Goal: Entertainment & Leisure: Consume media (video, audio)

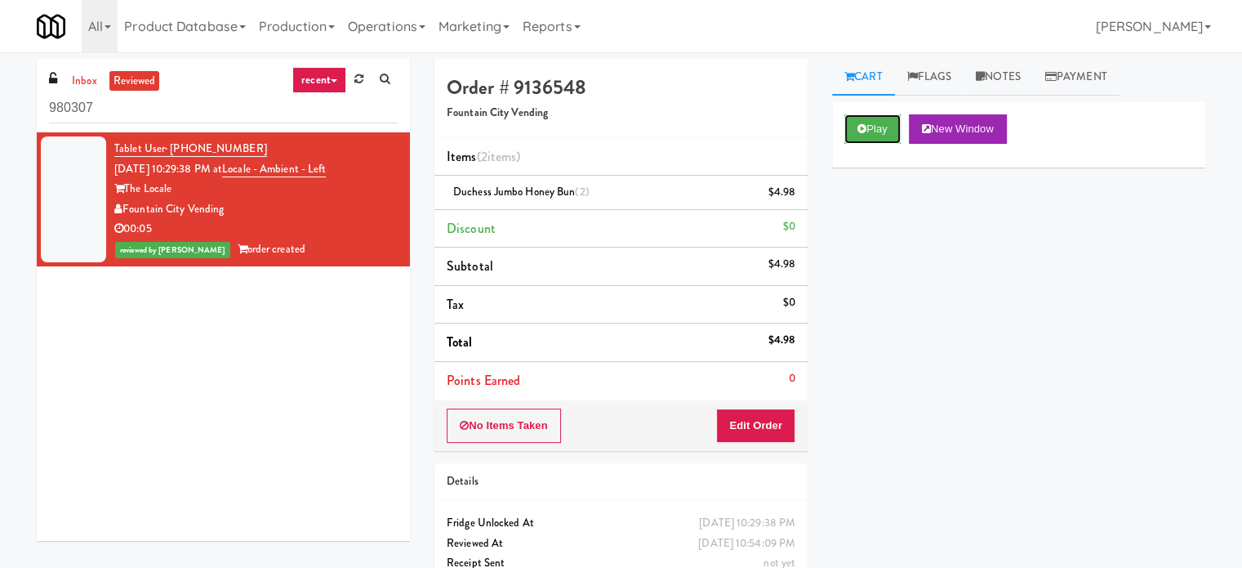
drag, startPoint x: 865, startPoint y: 137, endPoint x: 834, endPoint y: 132, distance: 31.4
click at [866, 137] on button "Play" at bounding box center [872, 128] width 56 height 29
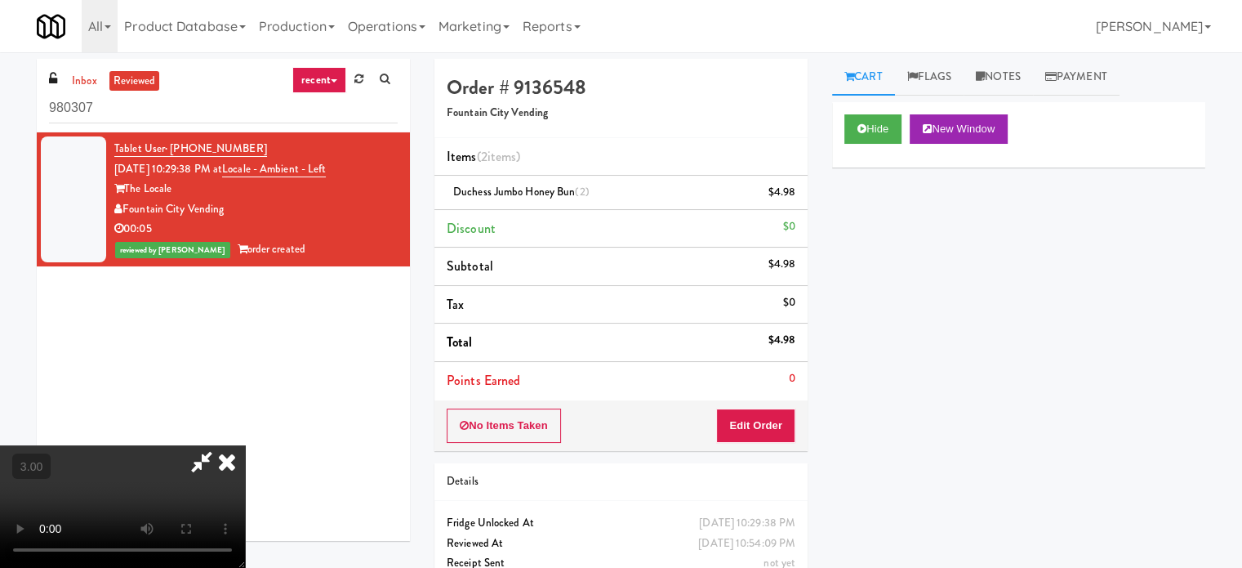
click at [245, 445] on video at bounding box center [122, 506] width 245 height 122
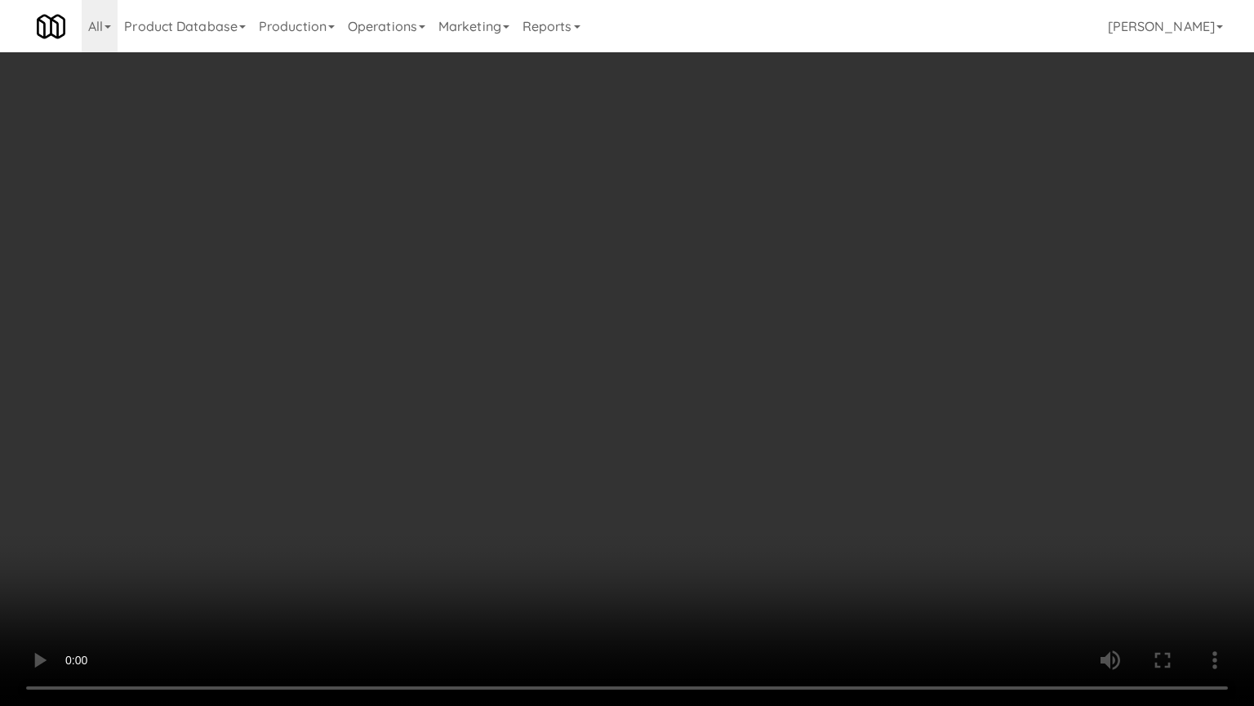
click at [801, 207] on video at bounding box center [627, 353] width 1254 height 706
click at [803, 202] on video at bounding box center [627, 353] width 1254 height 706
click at [807, 193] on video at bounding box center [627, 353] width 1254 height 706
click at [809, 199] on video at bounding box center [627, 353] width 1254 height 706
click at [976, 261] on video at bounding box center [627, 353] width 1254 height 706
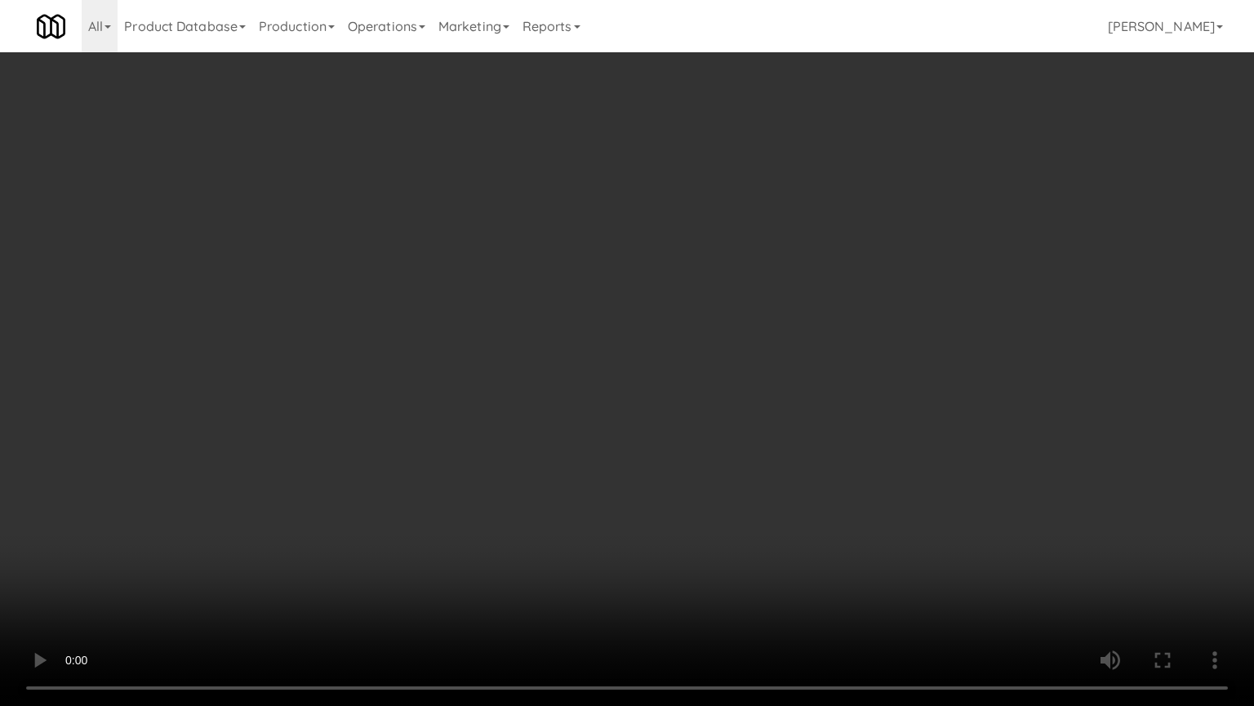
drag, startPoint x: 603, startPoint y: 261, endPoint x: 615, endPoint y: 256, distance: 12.4
click at [603, 261] on video at bounding box center [627, 353] width 1254 height 706
click at [670, 274] on video at bounding box center [627, 353] width 1254 height 706
click at [677, 274] on video at bounding box center [627, 353] width 1254 height 706
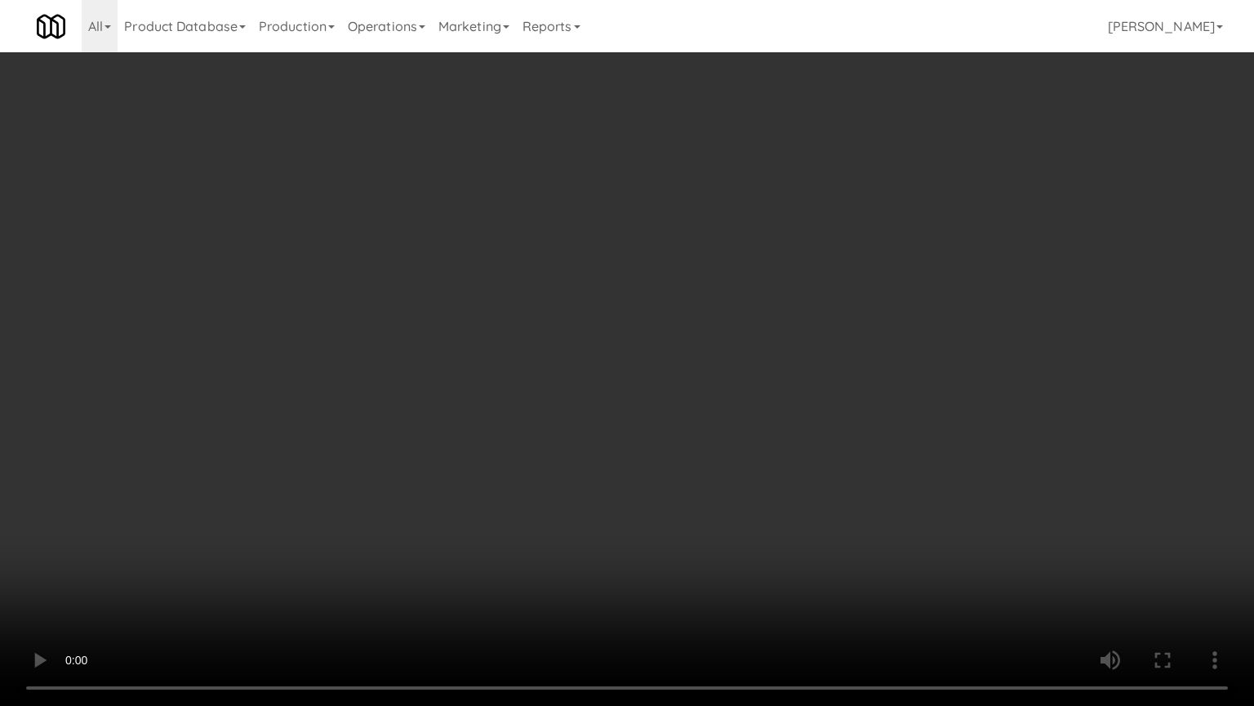
click at [677, 274] on video at bounding box center [627, 353] width 1254 height 706
click at [697, 265] on video at bounding box center [627, 353] width 1254 height 706
drag, startPoint x: 635, startPoint y: 578, endPoint x: 648, endPoint y: 534, distance: 46.0
click at [634, 566] on video at bounding box center [627, 353] width 1254 height 706
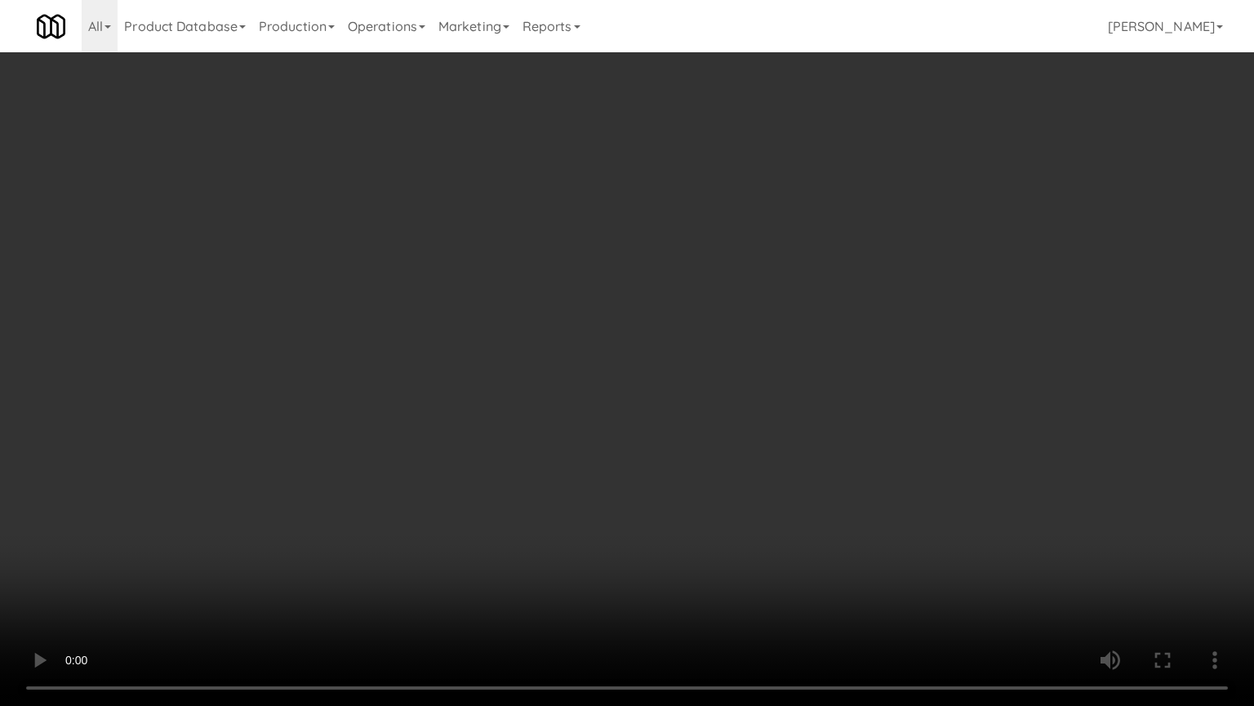
click at [661, 477] on video at bounding box center [627, 353] width 1254 height 706
click at [589, 567] on video at bounding box center [627, 353] width 1254 height 706
click at [603, 508] on video at bounding box center [627, 353] width 1254 height 706
click at [612, 513] on video at bounding box center [627, 353] width 1254 height 706
click at [640, 510] on video at bounding box center [627, 353] width 1254 height 706
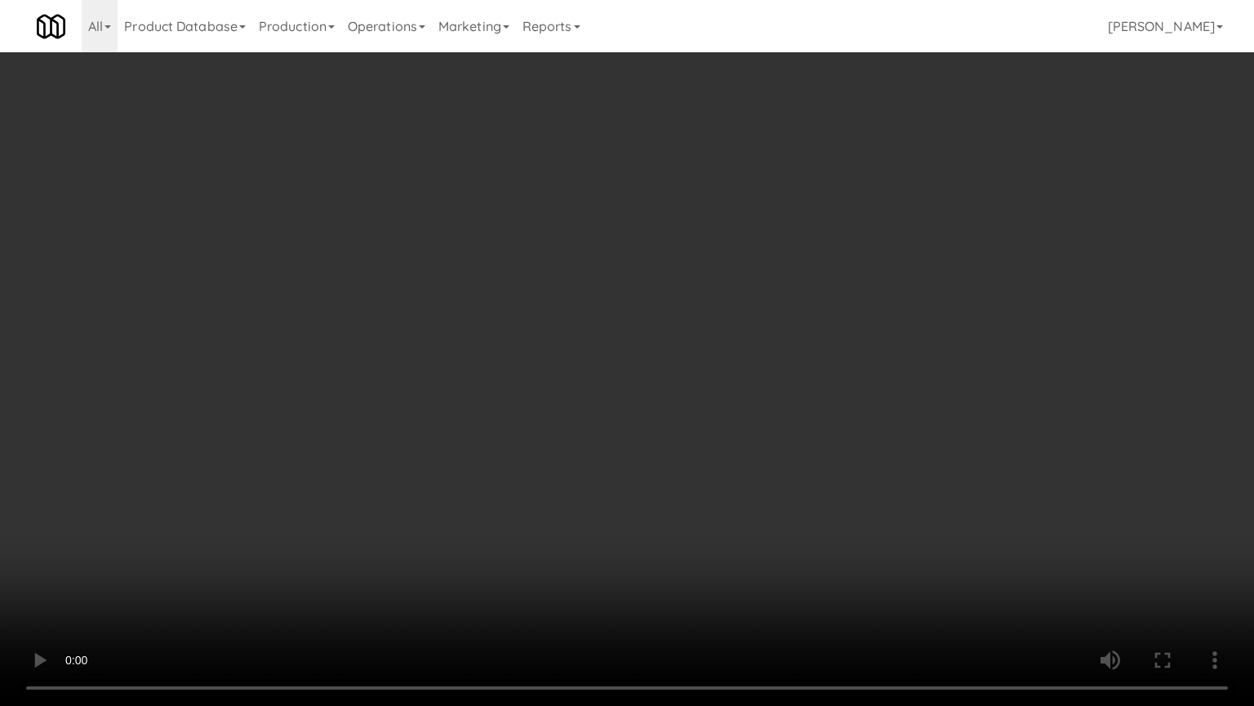
click at [636, 511] on video at bounding box center [627, 353] width 1254 height 706
click at [656, 529] on video at bounding box center [627, 353] width 1254 height 706
click at [622, 516] on video at bounding box center [627, 353] width 1254 height 706
click at [639, 517] on video at bounding box center [627, 353] width 1254 height 706
click at [647, 505] on video at bounding box center [627, 353] width 1254 height 706
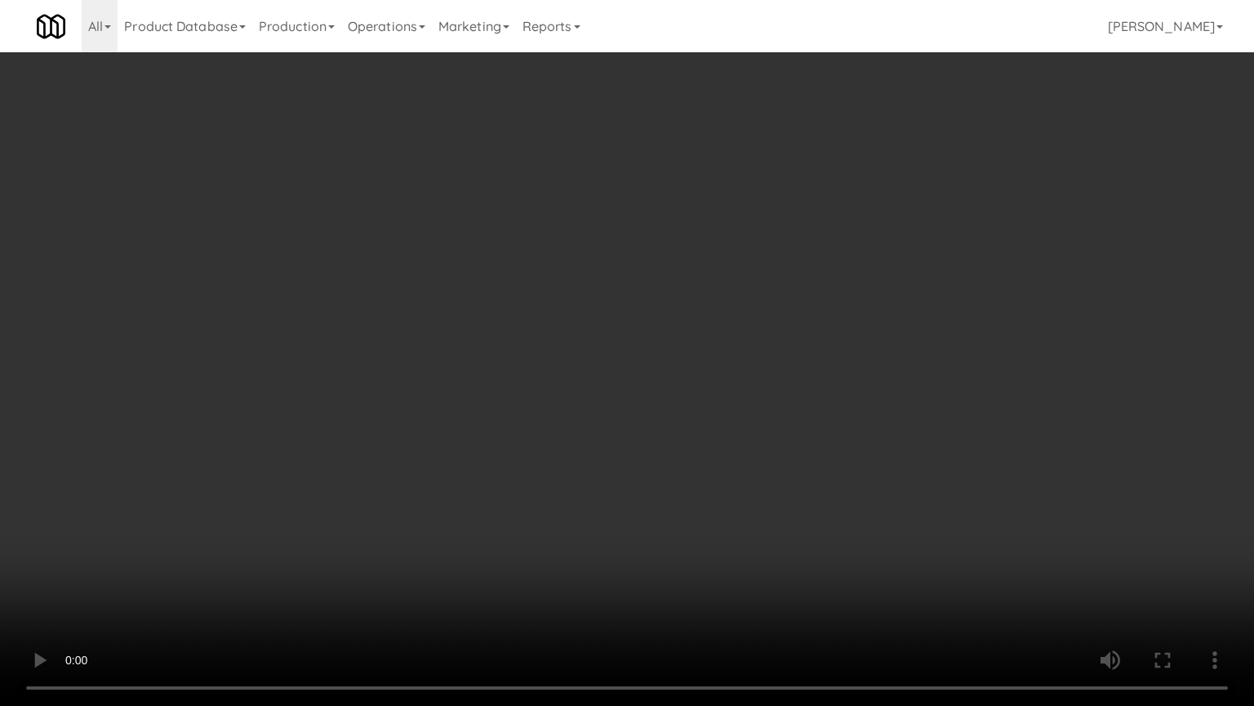
click at [729, 475] on video at bounding box center [627, 353] width 1254 height 706
drag, startPoint x: 730, startPoint y: 472, endPoint x: 783, endPoint y: 421, distance: 73.4
click at [730, 471] on video at bounding box center [627, 353] width 1254 height 706
click at [633, 389] on video at bounding box center [627, 353] width 1254 height 706
click at [634, 387] on video at bounding box center [627, 353] width 1254 height 706
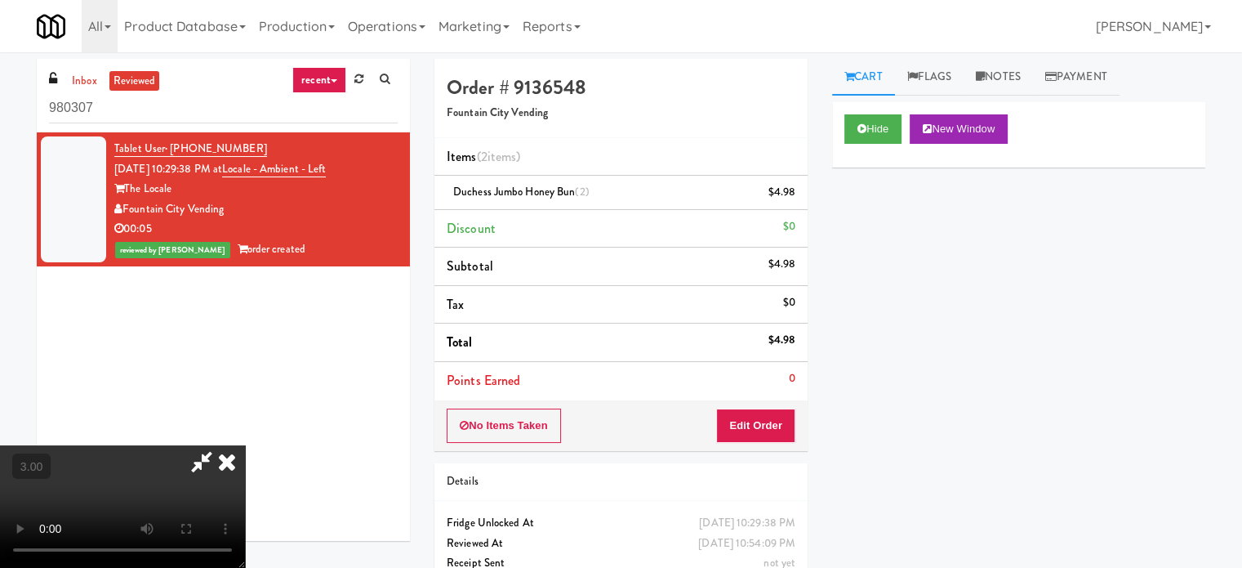
click at [245, 445] on icon at bounding box center [227, 461] width 36 height 33
